Goal: Find specific page/section

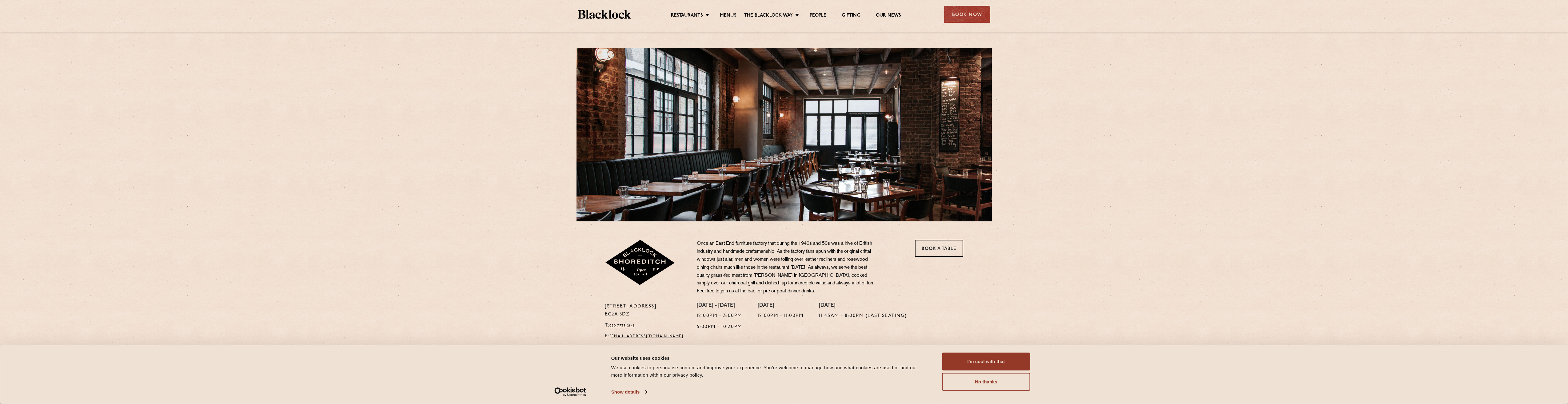
drag, startPoint x: 985, startPoint y: 363, endPoint x: 1012, endPoint y: 351, distance: 29.5
click at [986, 363] on button "I'm cool with that" at bounding box center [986, 361] width 88 height 18
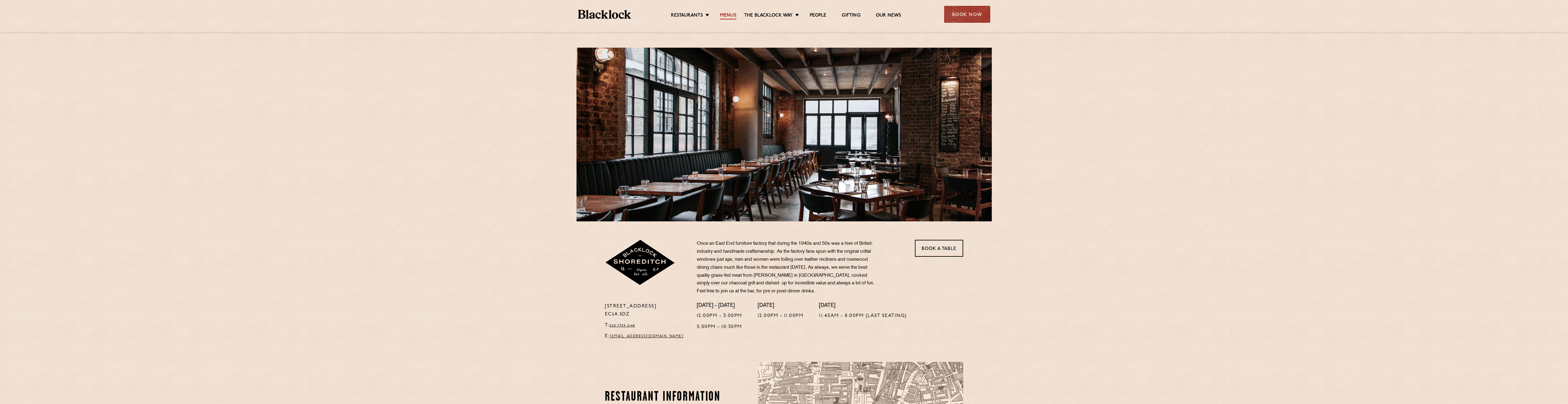
click at [728, 13] on link "Menus" at bounding box center [728, 16] width 16 height 7
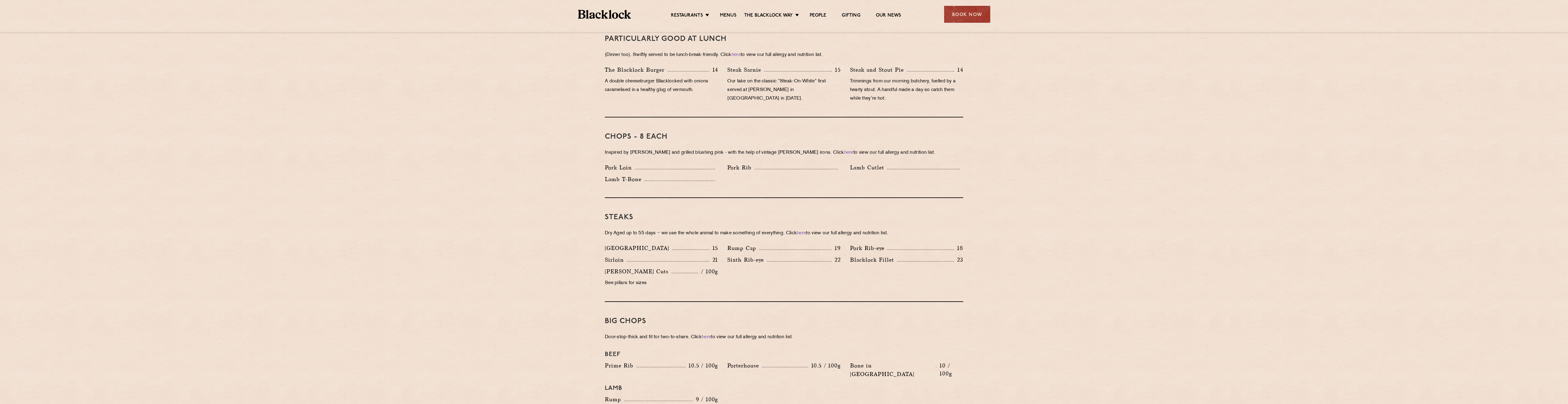
scroll to position [338, 0]
